Goal: Information Seeking & Learning: Find specific page/section

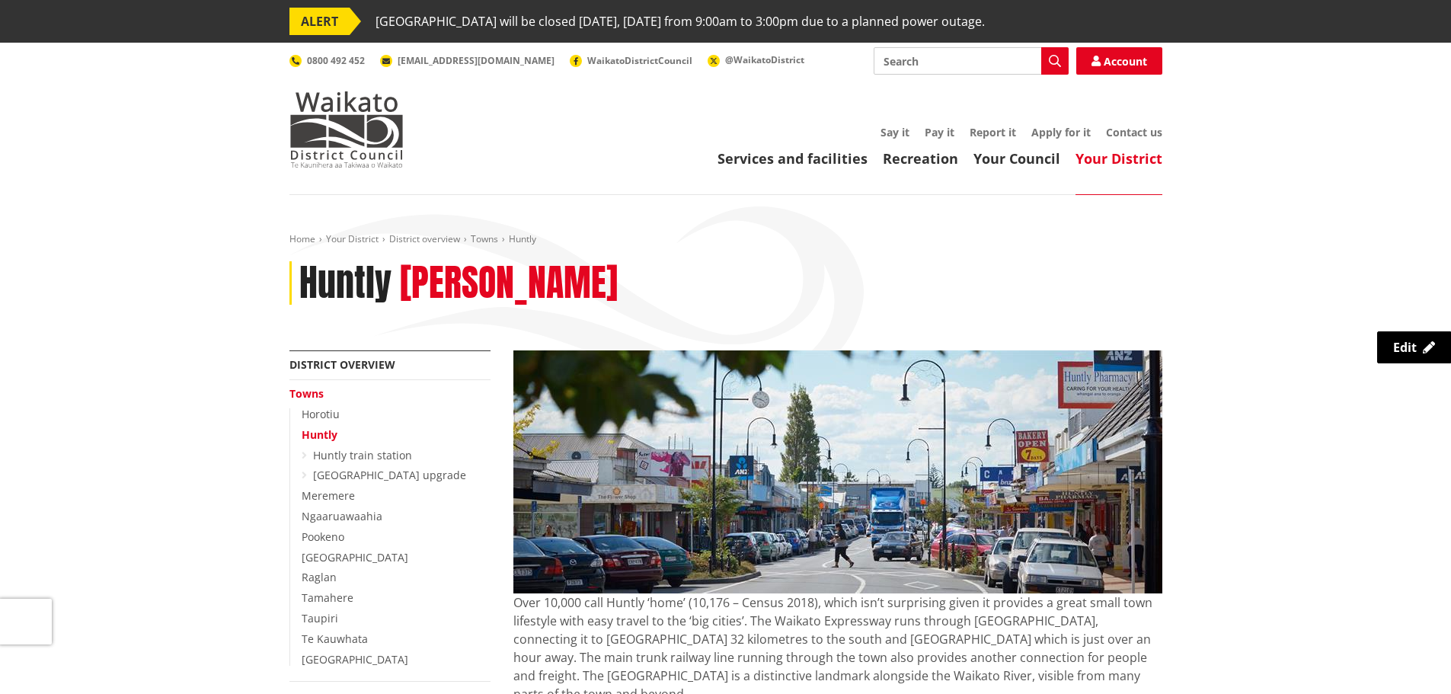
drag, startPoint x: 385, startPoint y: 136, endPoint x: 407, endPoint y: 160, distance: 32.9
click at [385, 136] on img at bounding box center [346, 129] width 114 height 76
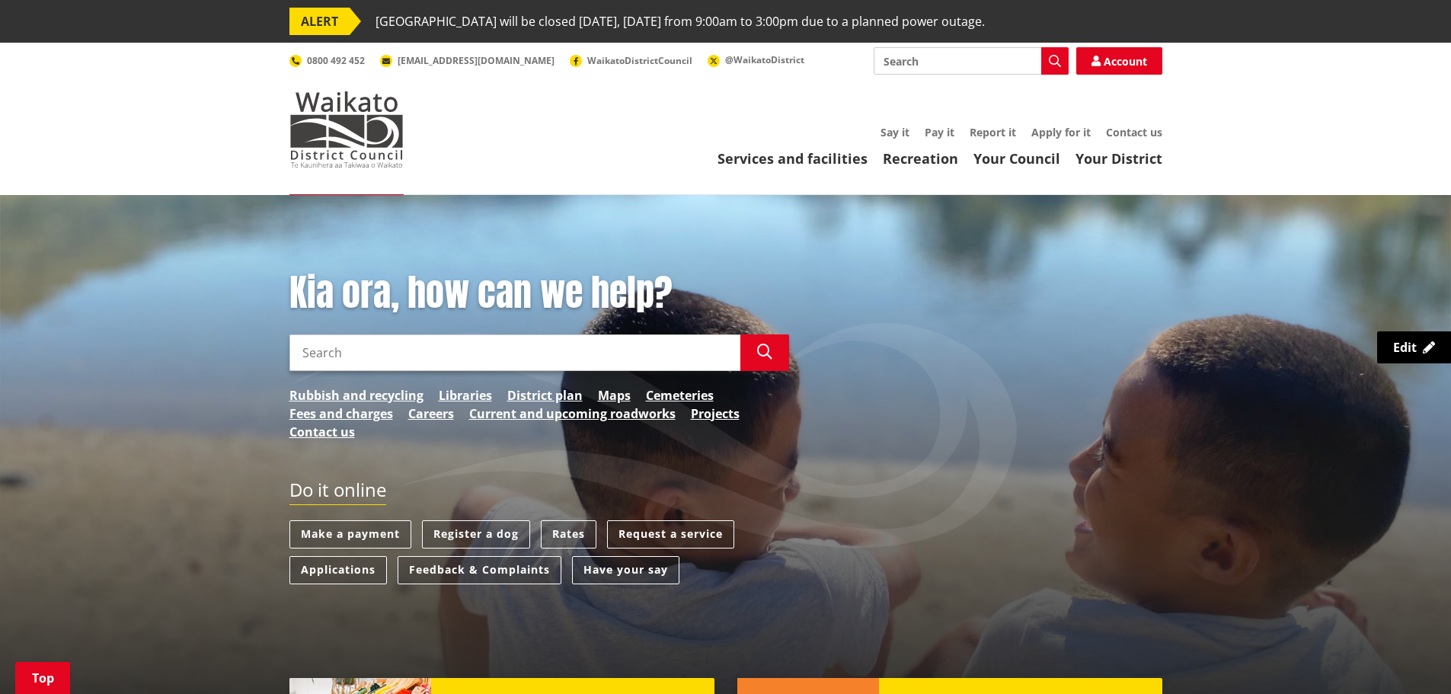
scroll to position [381, 0]
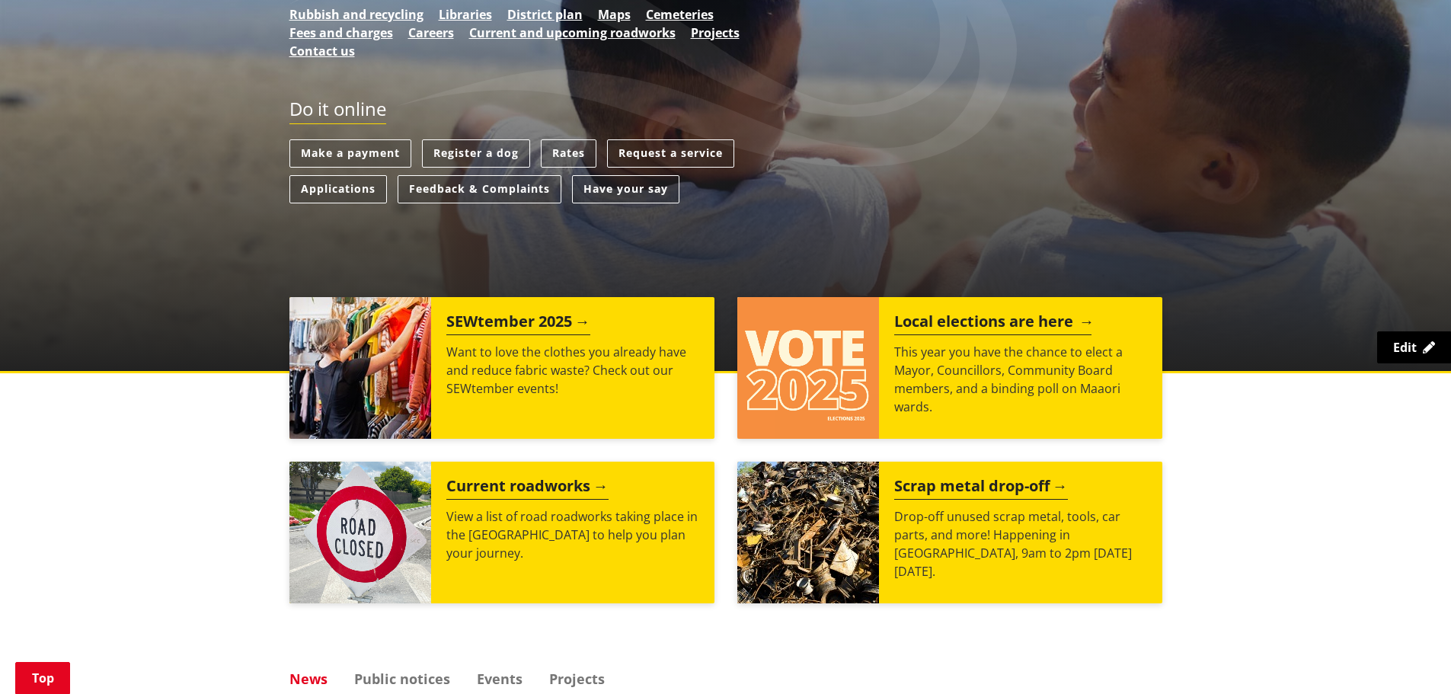
click at [897, 426] on div "Local elections are here This year you have the chance to elect a Mayor, Counci…" at bounding box center [1020, 368] width 283 height 142
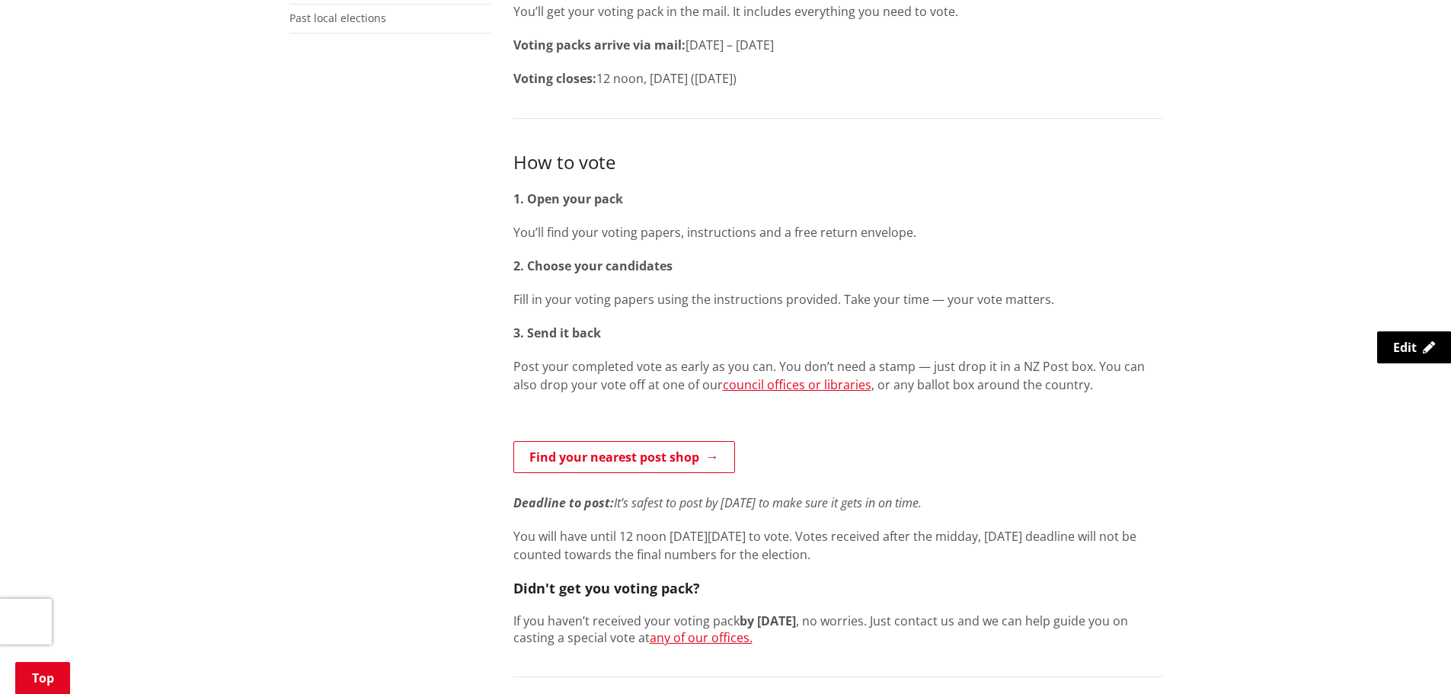
scroll to position [305, 0]
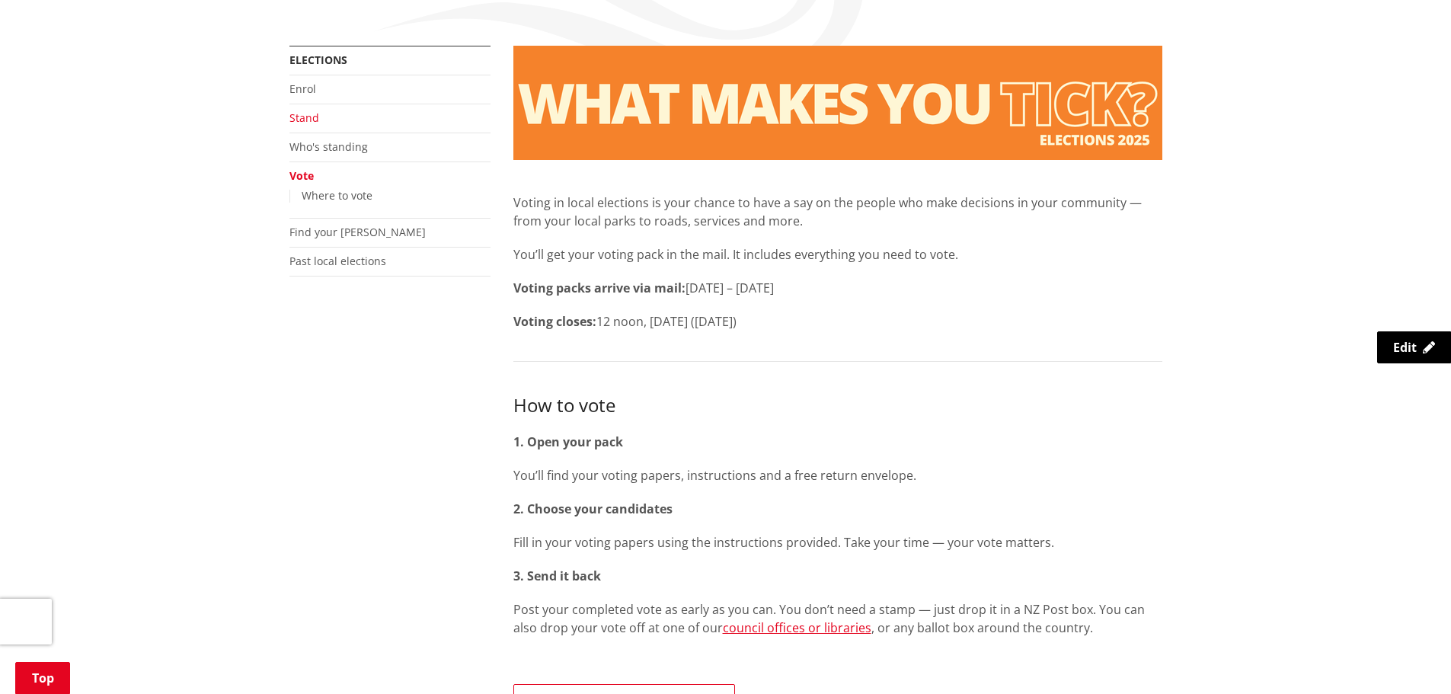
click at [314, 124] on link "Stand" at bounding box center [304, 117] width 30 height 14
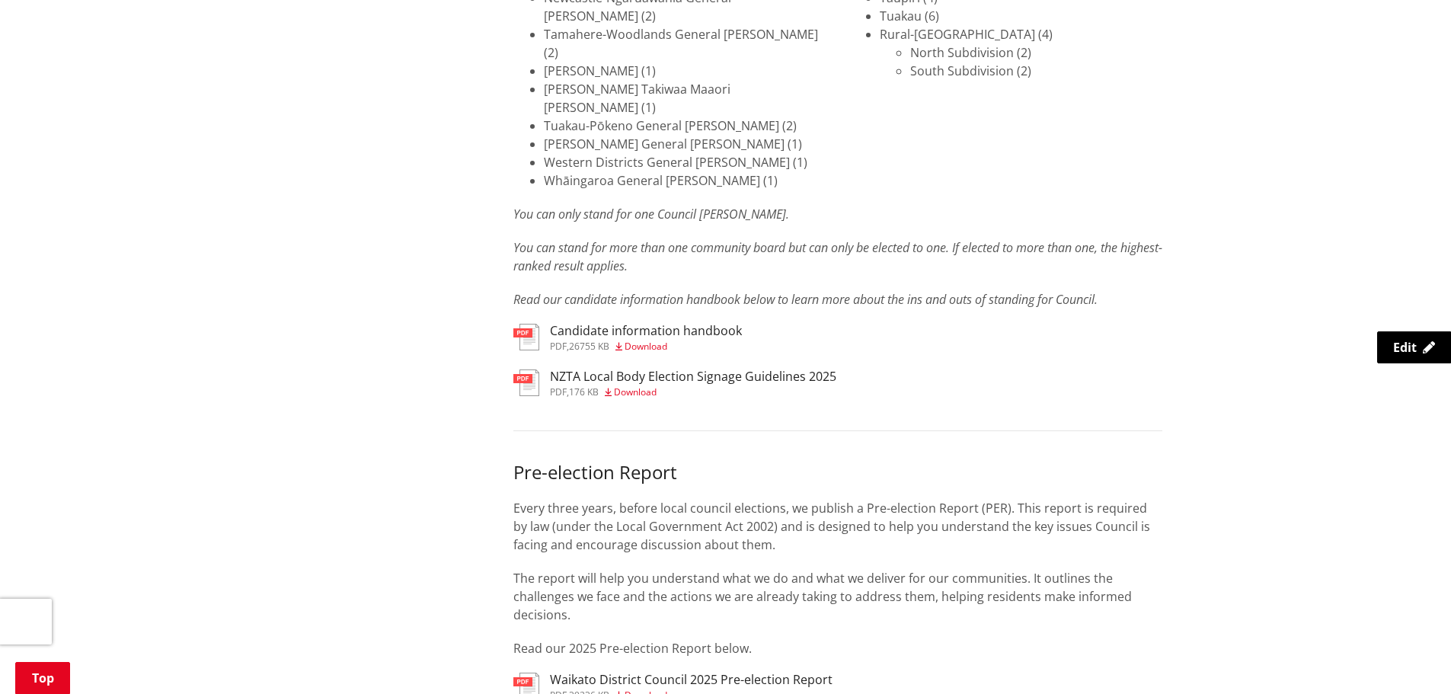
scroll to position [2437, 0]
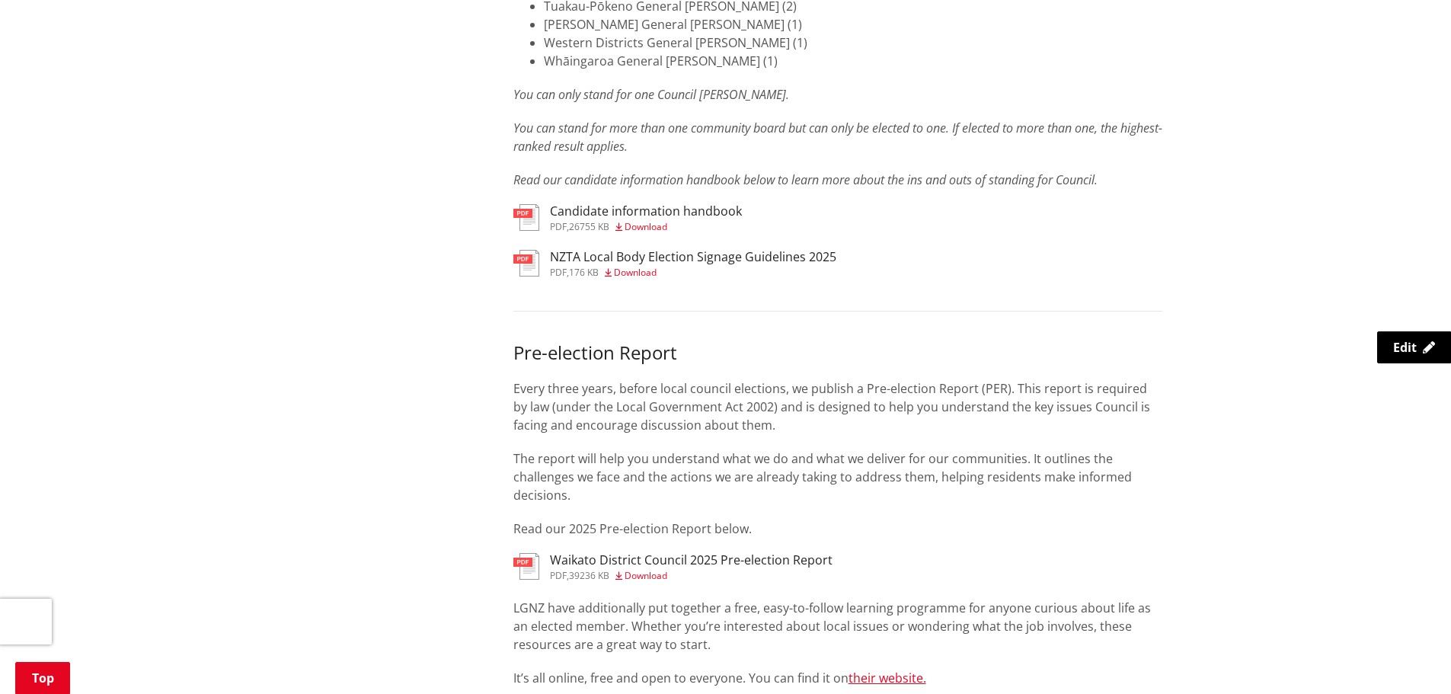
click at [566, 569] on span "pdf" at bounding box center [558, 575] width 17 height 13
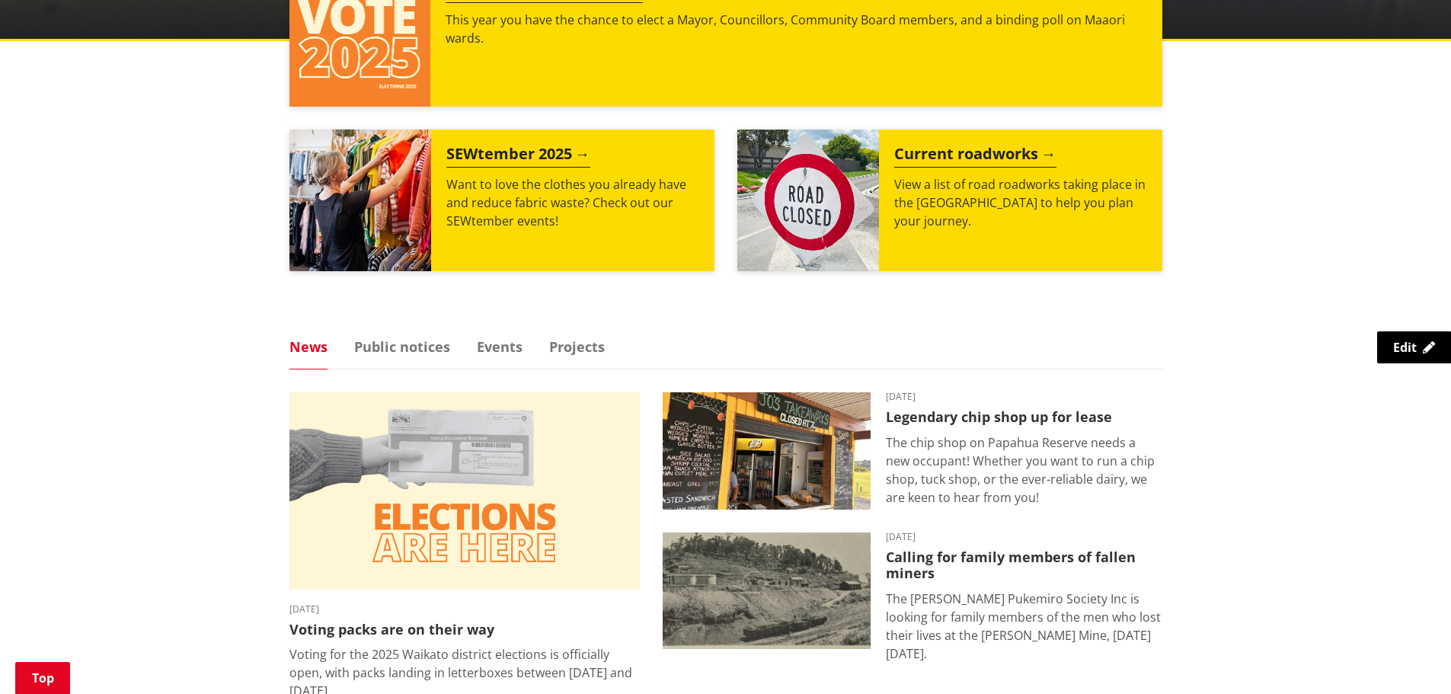
scroll to position [685, 0]
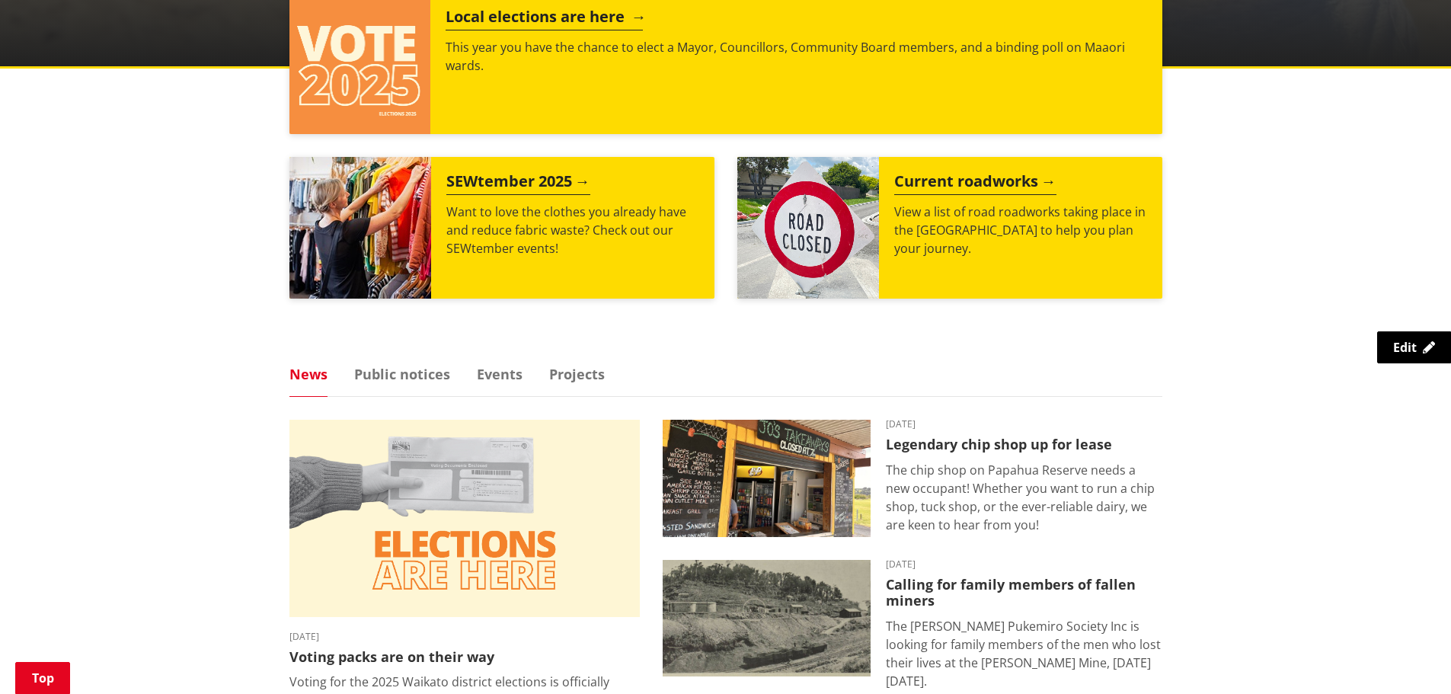
click at [543, 78] on div "Local elections are here This year you have the chance to elect a Mayor, Counci…" at bounding box center [795, 63] width 731 height 142
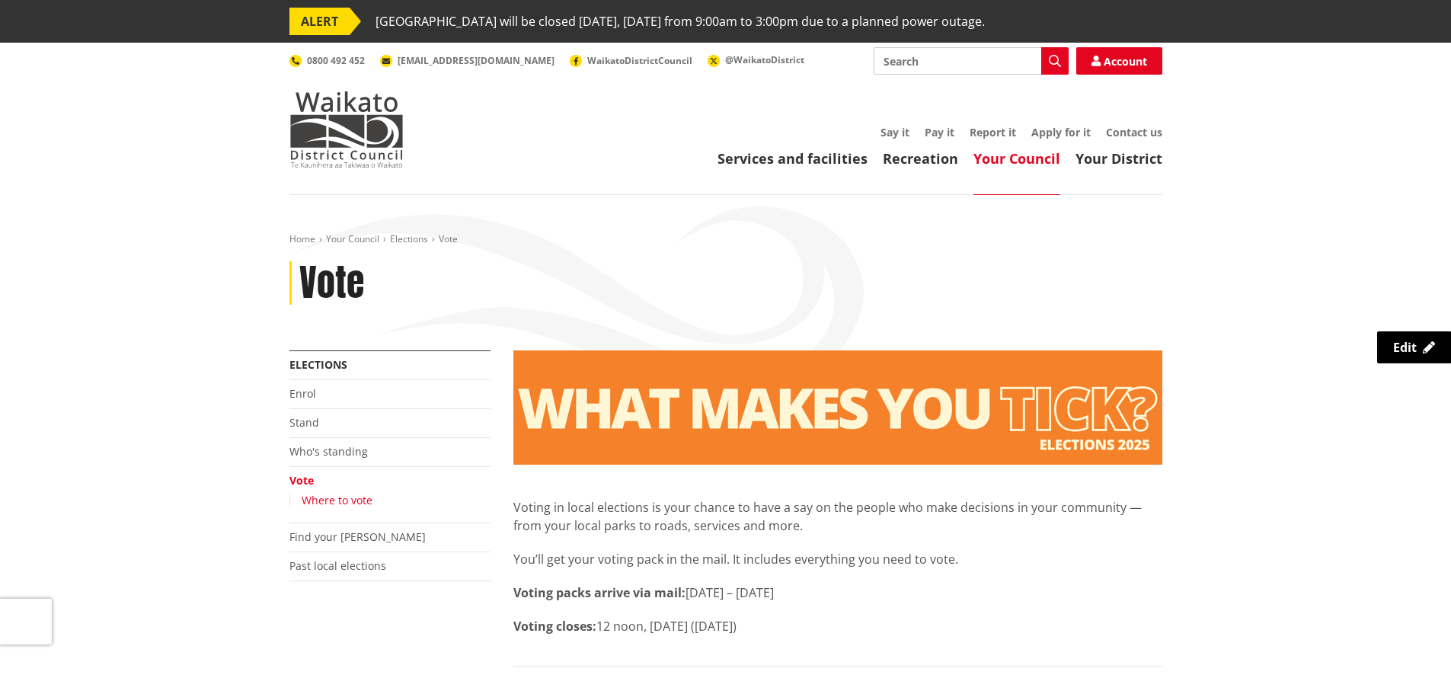
click at [356, 499] on link "Where to vote" at bounding box center [337, 500] width 71 height 14
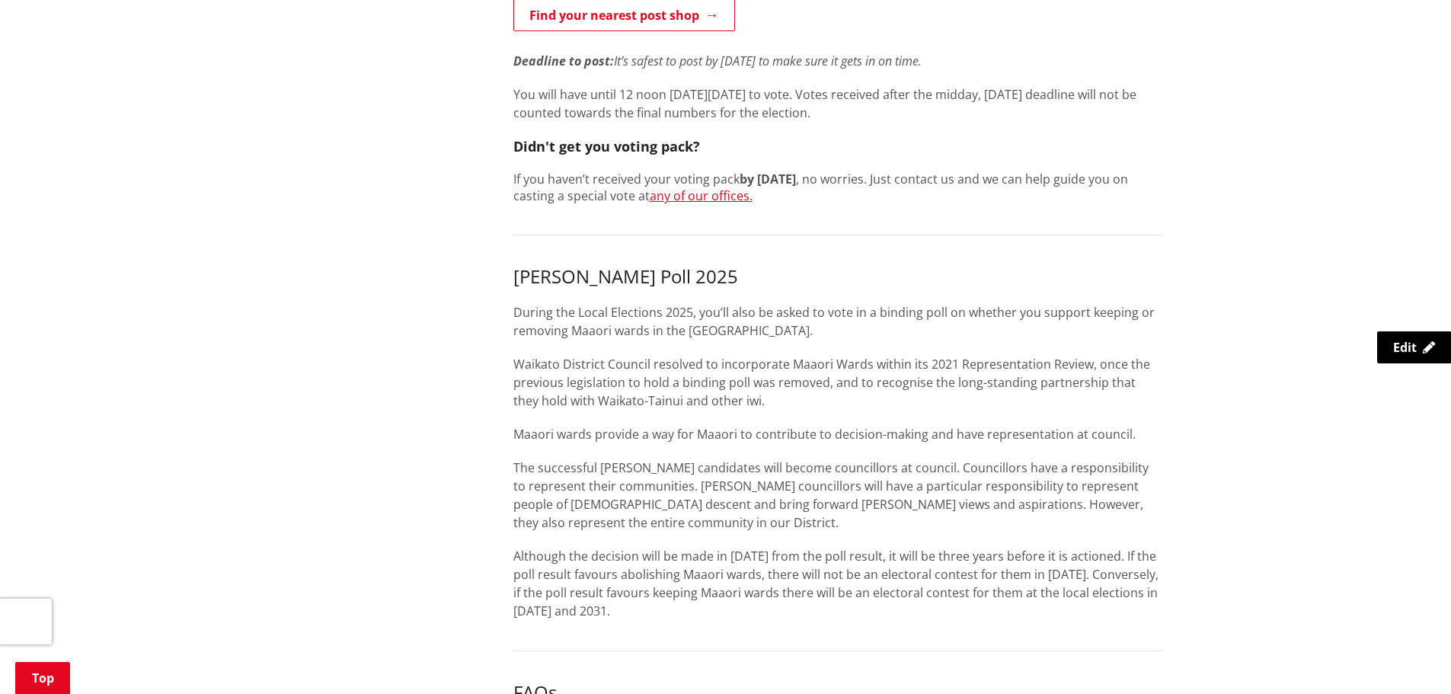
scroll to position [990, 0]
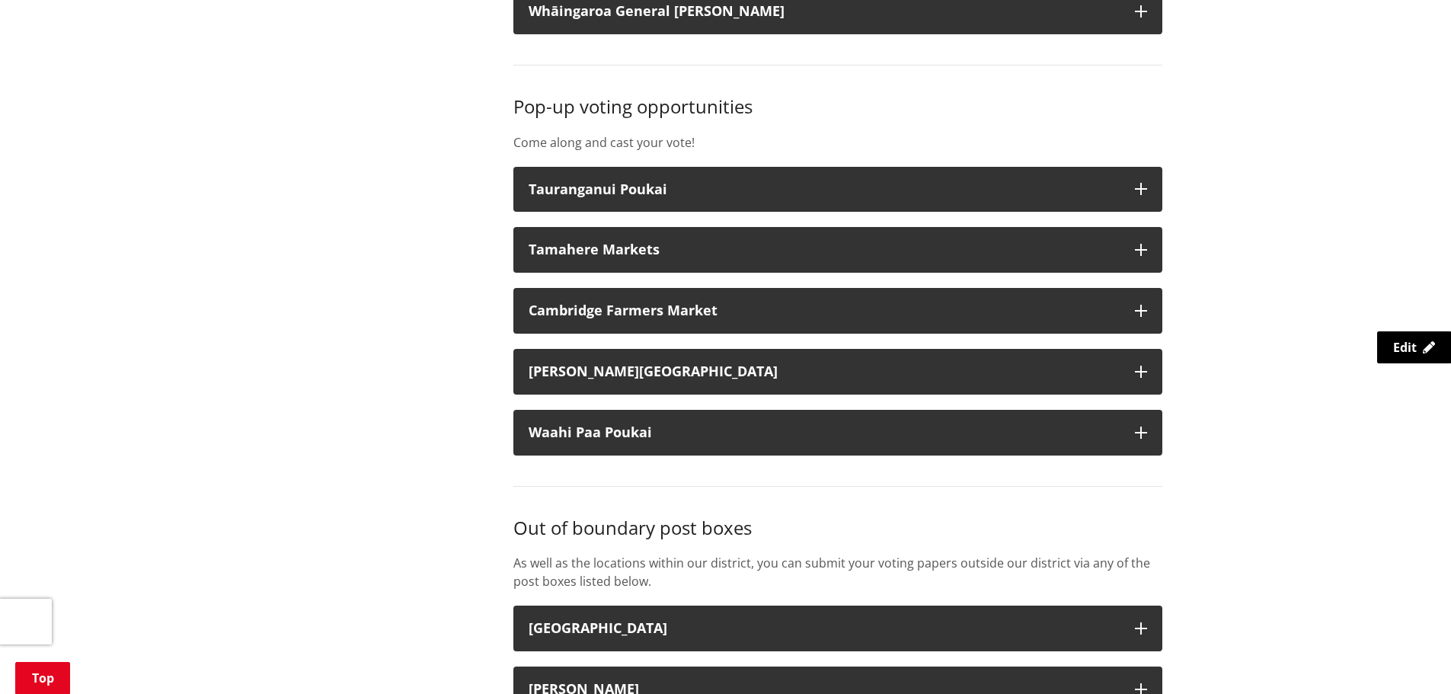
scroll to position [2132, 0]
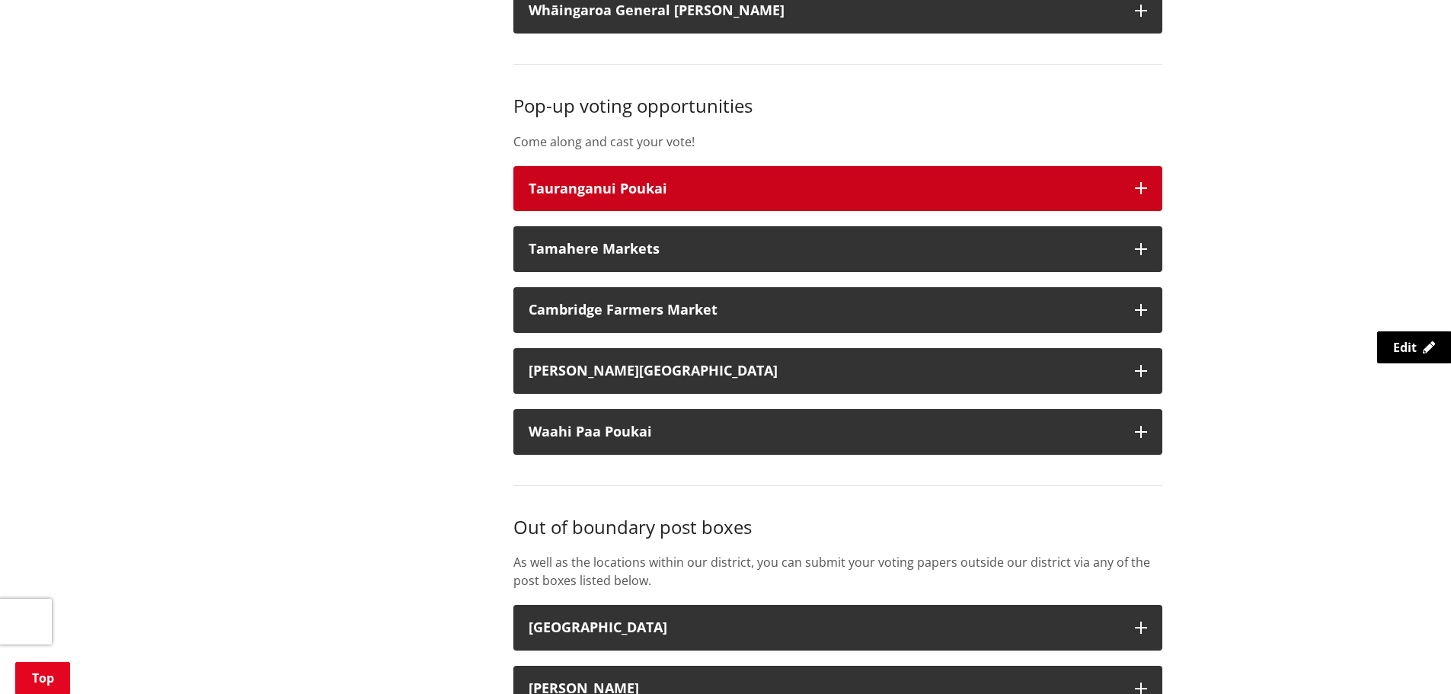
click at [645, 191] on div "Tauranganui Poukai" at bounding box center [824, 188] width 591 height 15
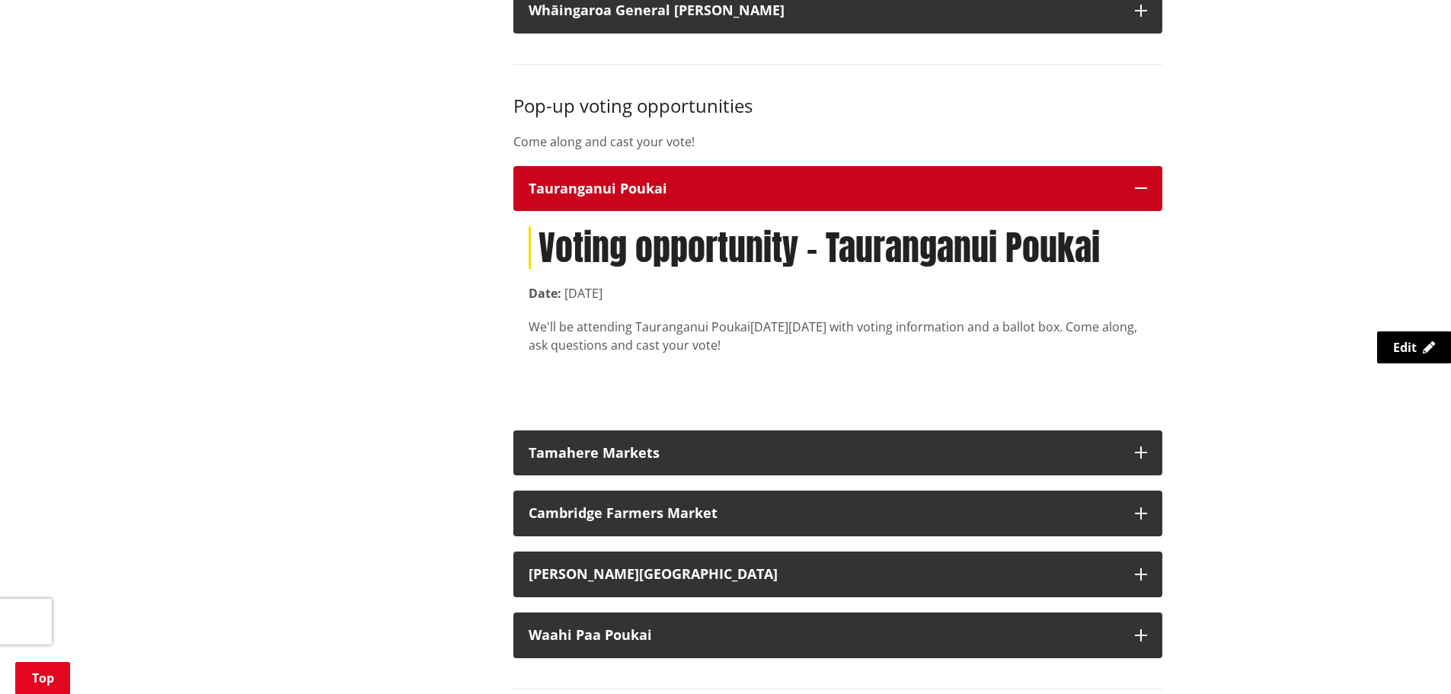
click at [645, 191] on div "Tauranganui Poukai" at bounding box center [824, 188] width 591 height 15
